Goal: Task Accomplishment & Management: Use online tool/utility

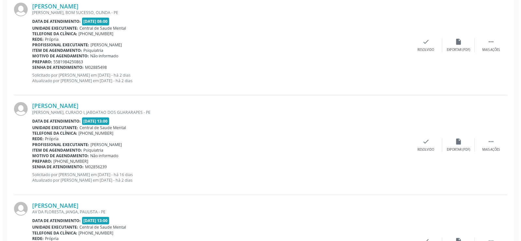
scroll to position [651, 0]
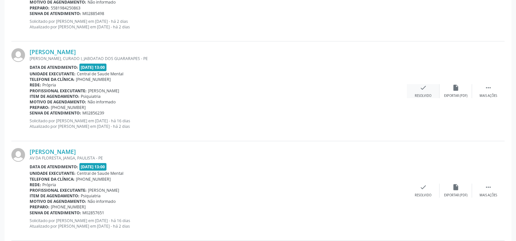
click at [415, 91] on div "check Resolvido" at bounding box center [423, 91] width 33 height 14
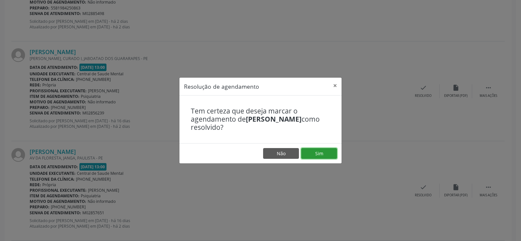
click at [317, 153] on button "Sim" at bounding box center [319, 153] width 36 height 11
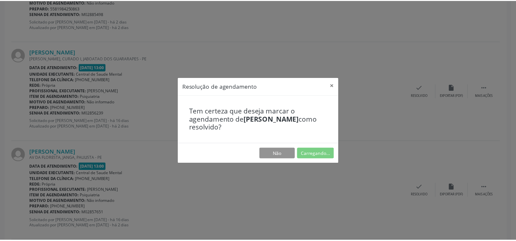
scroll to position [0, 0]
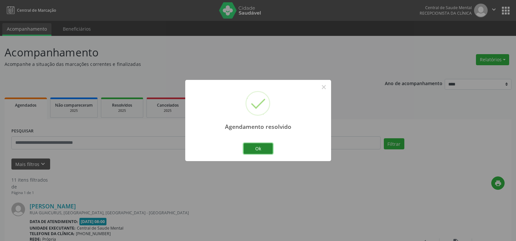
click at [250, 147] on button "Ok" at bounding box center [258, 148] width 29 height 11
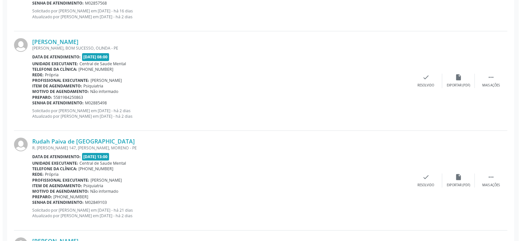
scroll to position [651, 0]
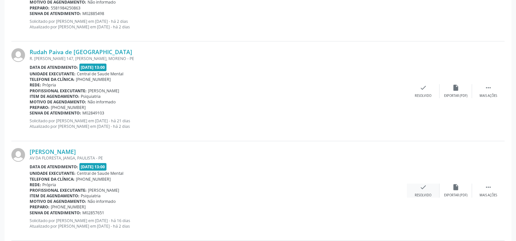
click at [418, 189] on div "check Resolvido" at bounding box center [423, 190] width 33 height 14
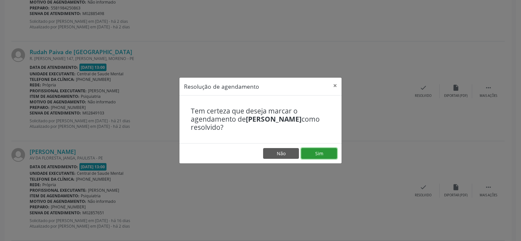
click at [320, 152] on button "Sim" at bounding box center [319, 153] width 36 height 11
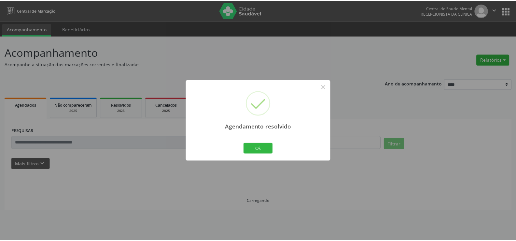
scroll to position [0, 0]
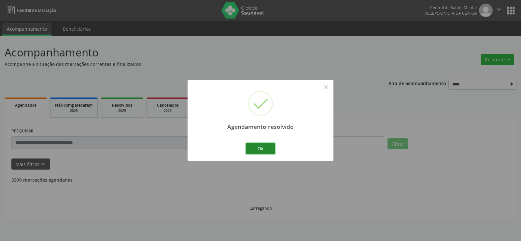
click at [270, 149] on button "Ok" at bounding box center [260, 148] width 29 height 11
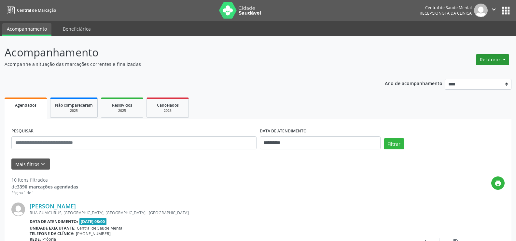
click at [495, 58] on button "Relatórios" at bounding box center [492, 59] width 33 height 11
click at [470, 72] on link "Agendamentos" at bounding box center [475, 73] width 70 height 9
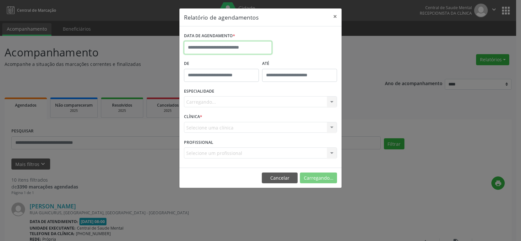
click at [226, 44] on input "text" at bounding box center [228, 47] width 88 height 13
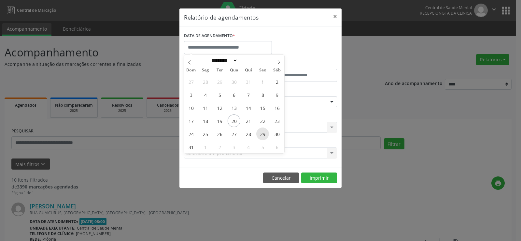
click at [263, 133] on span "29" at bounding box center [262, 133] width 13 height 13
type input "**********"
click at [263, 133] on span "29" at bounding box center [262, 133] width 13 height 13
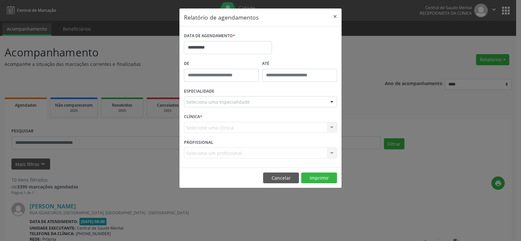
click at [219, 92] on div "ESPECIALIDADE Seleciona uma especialidade Todas as especialidades Alergologia A…" at bounding box center [260, 98] width 156 height 25
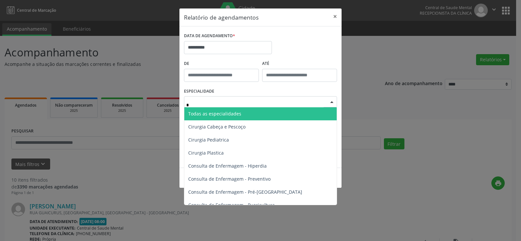
type input "**"
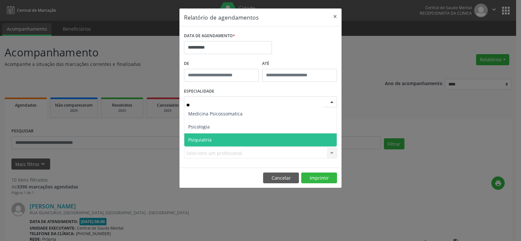
click at [216, 139] on span "Psiquiatria" at bounding box center [260, 139] width 152 height 13
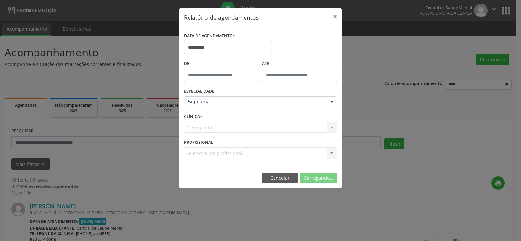
click at [208, 128] on div "Carregando... Nenhum resultado encontrado para: " " Não há nenhuma opção para s…" at bounding box center [260, 127] width 153 height 11
click at [204, 127] on div "Carregando... Nenhum resultado encontrado para: " " Não há nenhuma opção para s…" at bounding box center [260, 127] width 153 height 11
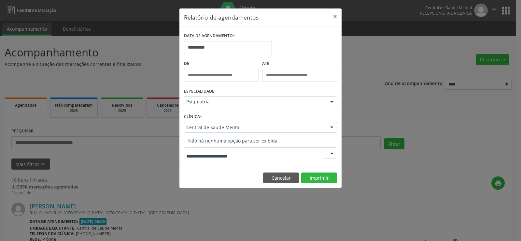
click at [213, 156] on input "text" at bounding box center [254, 155] width 137 height 13
click at [208, 173] on footer "Cancelar Imprimir" at bounding box center [260, 177] width 162 height 21
click at [245, 64] on label "De" at bounding box center [221, 64] width 75 height 10
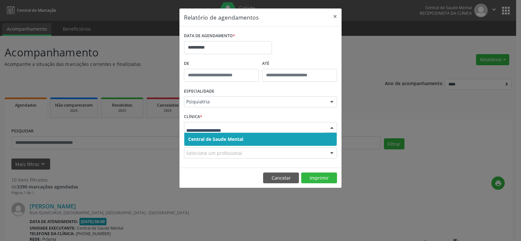
click at [231, 137] on span "Central de Saude Mental" at bounding box center [215, 139] width 55 height 6
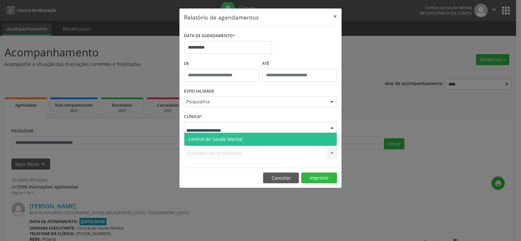
click at [218, 136] on span "Central de Saude Mental" at bounding box center [215, 139] width 54 height 6
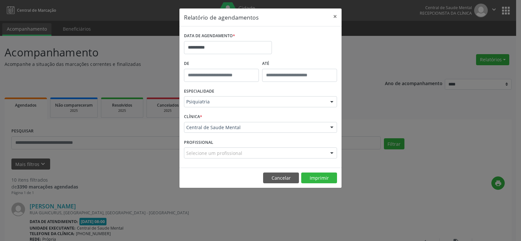
click at [217, 155] on div "Selecione um profissional Todos os profissionais [PERSON_NAME] [PERSON_NAME] [P…" at bounding box center [260, 152] width 153 height 11
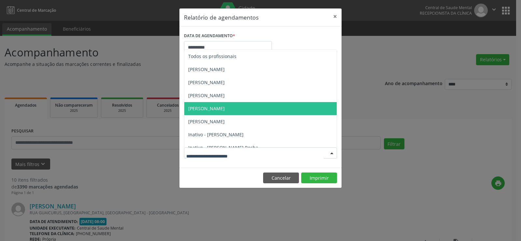
click at [217, 107] on span "[PERSON_NAME]" at bounding box center [206, 108] width 36 height 6
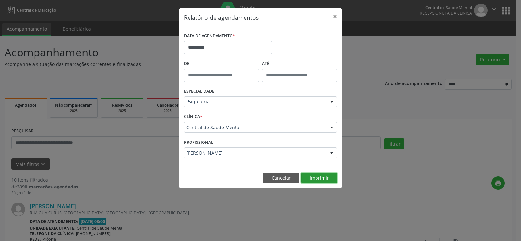
click at [320, 176] on button "Imprimir" at bounding box center [319, 177] width 36 height 11
click at [197, 45] on input "**********" at bounding box center [228, 47] width 88 height 13
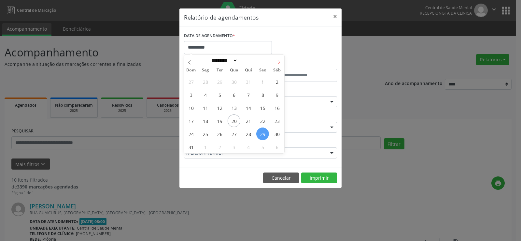
click at [277, 64] on icon at bounding box center [278, 62] width 5 height 5
select select "*"
click at [203, 85] on span "1" at bounding box center [205, 81] width 13 height 13
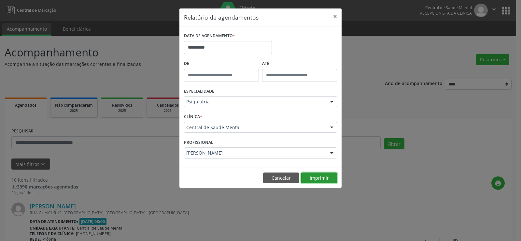
click at [318, 177] on button "Imprimir" at bounding box center [319, 177] width 36 height 11
